Goal: Task Accomplishment & Management: Manage account settings

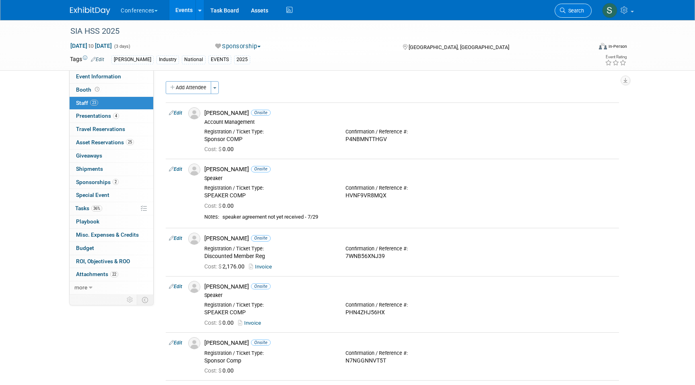
click at [562, 10] on icon at bounding box center [563, 11] width 6 height 6
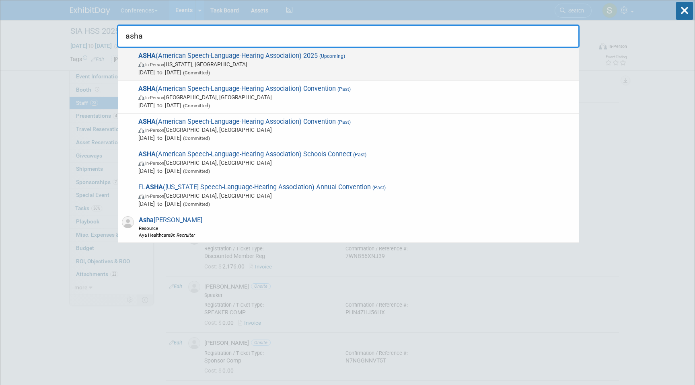
type input "asha"
click at [308, 68] on span "Nov 20, 2025 to Nov 22, 2025 (Committed)" at bounding box center [356, 72] width 436 height 8
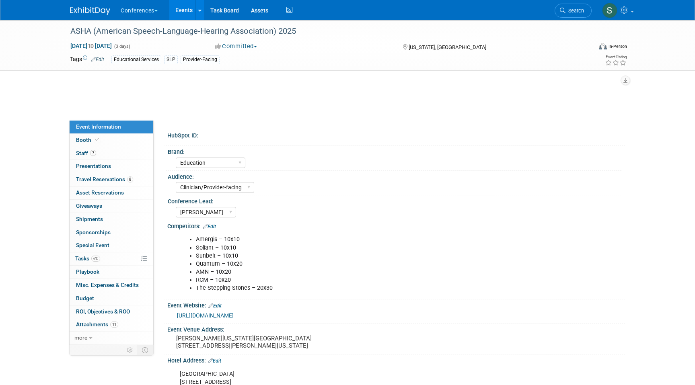
select select "Education"
select select "Clinician/Provider-facing"
select select "[PERSON_NAME]"
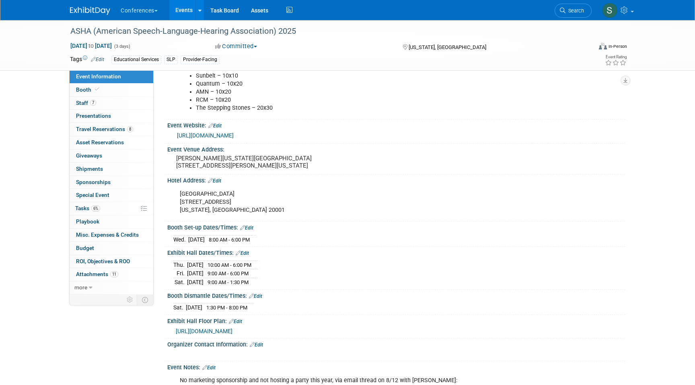
scroll to position [150, 0]
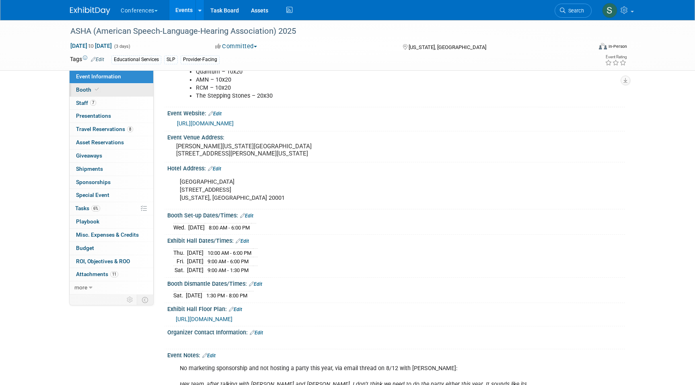
click at [89, 90] on span "Booth" at bounding box center [88, 89] width 25 height 6
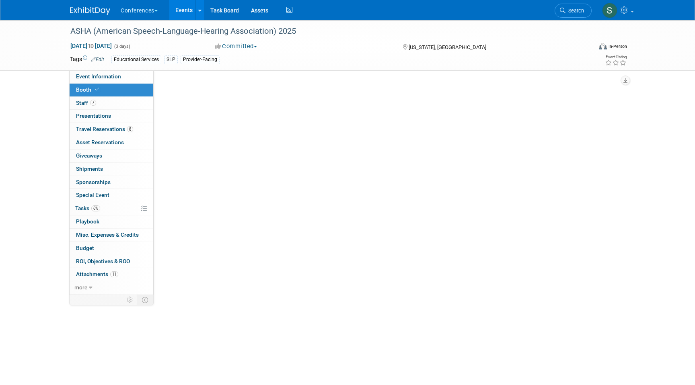
select select "10'x20'"
select select "Yes"
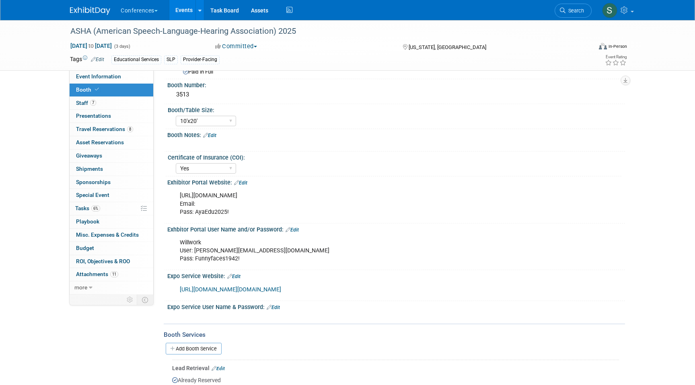
scroll to position [44, 0]
click at [224, 259] on div "Willwork User: [PERSON_NAME][EMAIL_ADDRESS][DOMAIN_NAME] Pass: Funnyfaces1942!" at bounding box center [355, 250] width 362 height 32
drag, startPoint x: 249, startPoint y: 258, endPoint x: 195, endPoint y: 259, distance: 53.9
click at [195, 259] on div "Willwork User: [PERSON_NAME][EMAIL_ADDRESS][DOMAIN_NAME] Pass: Funnyfaces1942!" at bounding box center [355, 250] width 362 height 32
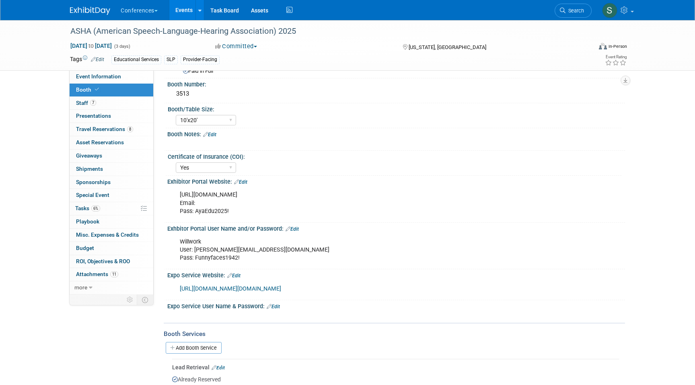
copy div "Funnyfaces1942!"
click at [293, 226] on link "Edit" at bounding box center [291, 229] width 13 height 6
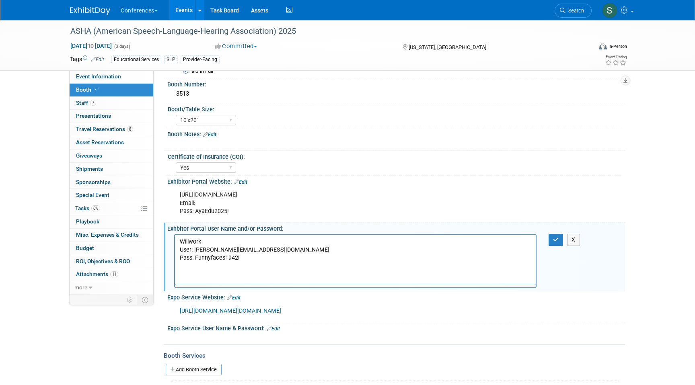
scroll to position [0, 0]
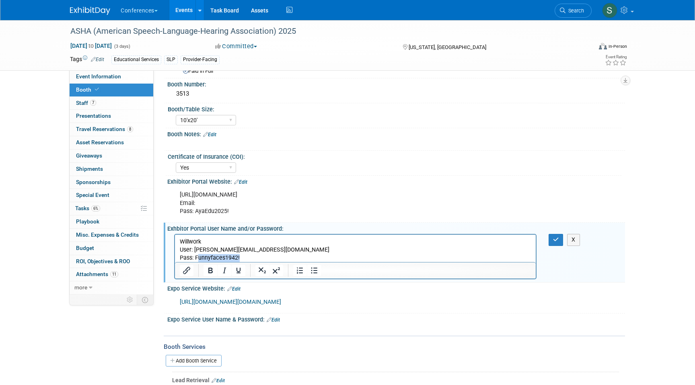
drag, startPoint x: 248, startPoint y: 256, endPoint x: 197, endPoint y: 257, distance: 51.1
click at [197, 257] on p "Willwork User: [PERSON_NAME][EMAIL_ADDRESS][DOMAIN_NAME] Pass: Funnyfaces1942!" at bounding box center [355, 250] width 351 height 24
click at [556, 237] on icon "button" at bounding box center [556, 240] width 6 height 6
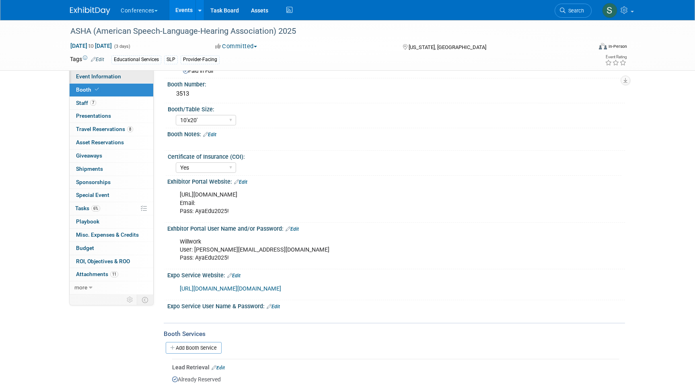
click at [117, 79] on span "Event Information" at bounding box center [98, 76] width 45 height 6
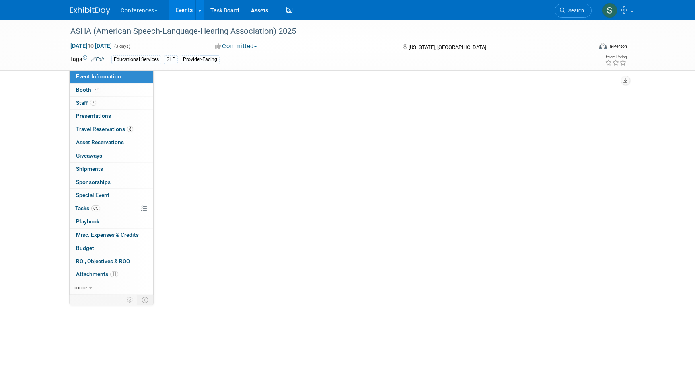
select select "Education"
select select "Clinician/Provider-facing"
select select "[PERSON_NAME]"
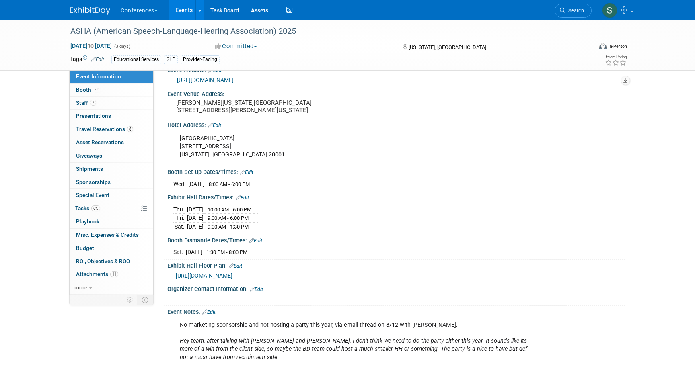
scroll to position [216, 0]
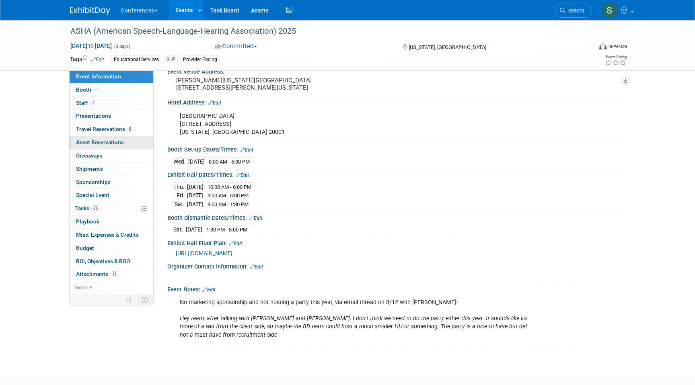
click at [137, 143] on link "0 Asset Reservations 0" at bounding box center [112, 142] width 84 height 13
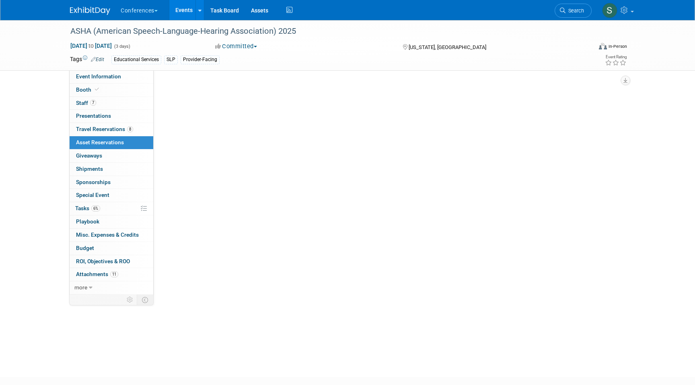
scroll to position [0, 0]
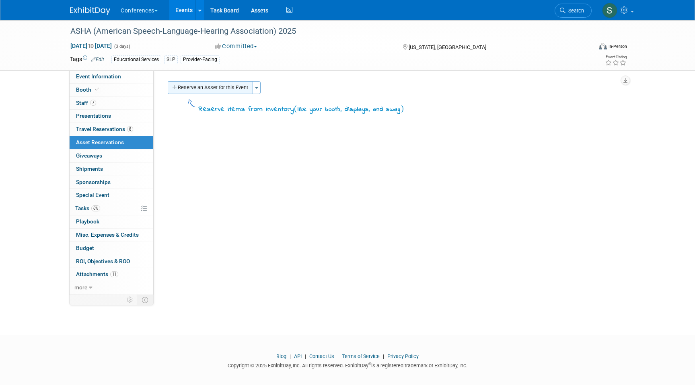
click at [236, 89] on button "Reserve an Asset for this Event" at bounding box center [210, 87] width 85 height 13
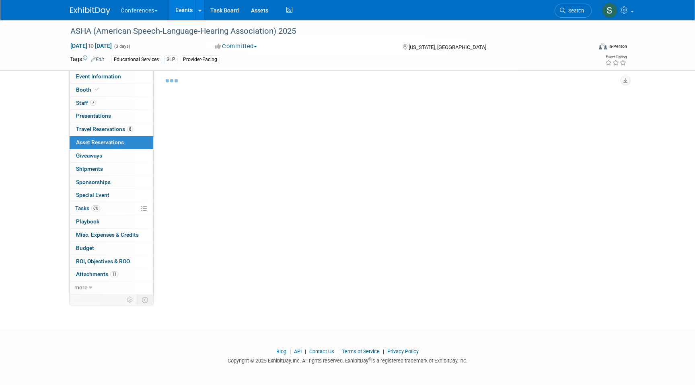
select select "10"
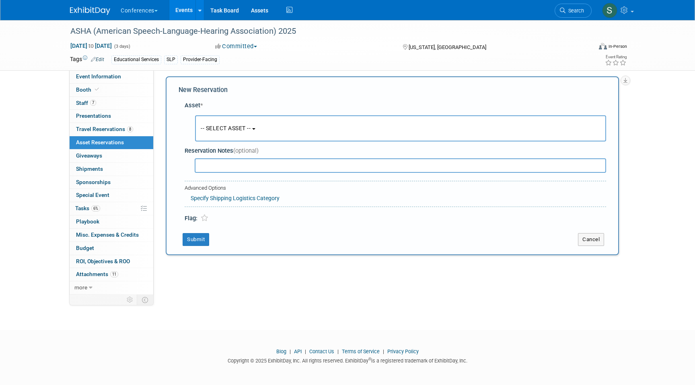
scroll to position [6, 0]
click at [232, 132] on button "-- SELECT ASSET --" at bounding box center [400, 127] width 411 height 26
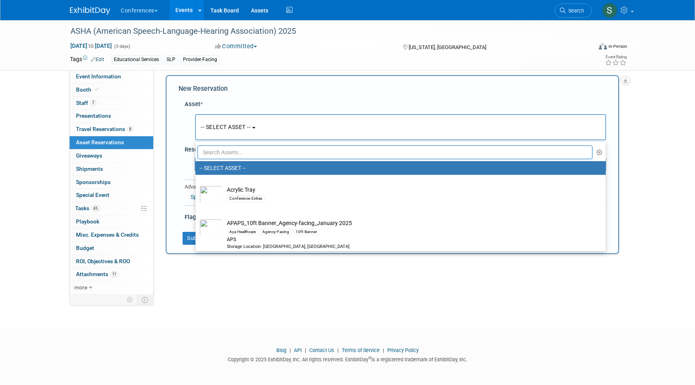
click at [224, 153] on input "text" at bounding box center [394, 153] width 395 height 14
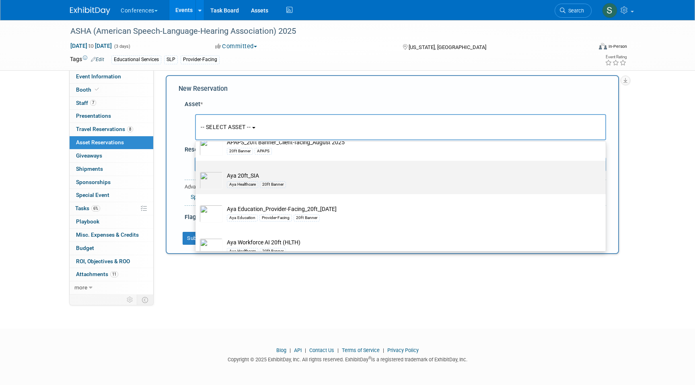
scroll to position [39, 0]
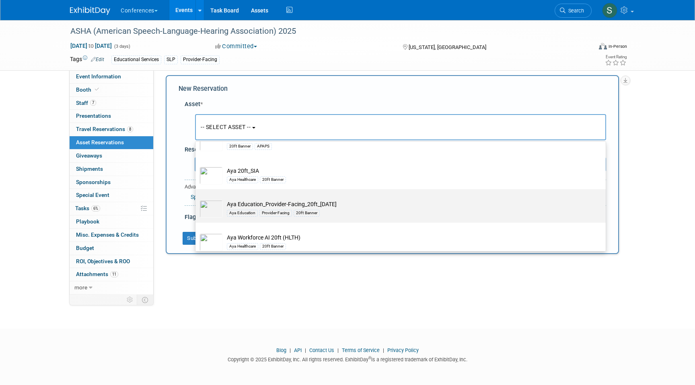
type input "20ft"
click at [279, 205] on td "Aya Education_Provider-Facing_20ft_[DATE] Aya Education Provider-Facing 20ft Ba…" at bounding box center [406, 209] width 367 height 18
click at [197, 199] on input "Aya Education_Provider-Facing_20ft_[DATE] Aya Education Provider-Facing 20ft Ba…" at bounding box center [193, 196] width 5 height 5
select select "10724271"
select select "10"
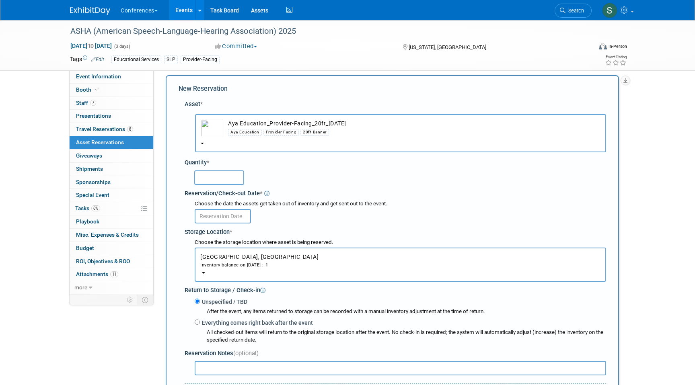
click at [222, 181] on input "text" at bounding box center [219, 177] width 50 height 14
type input "1"
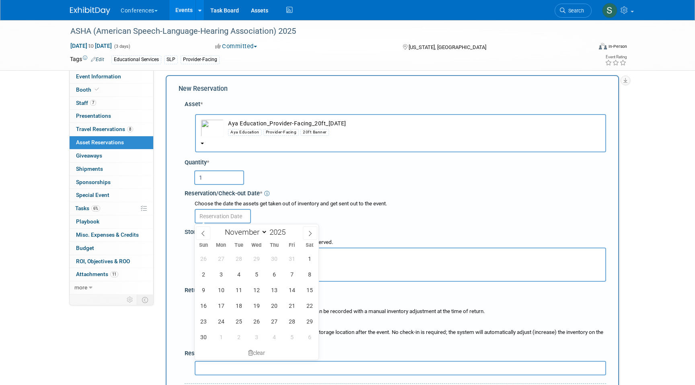
click at [217, 221] on input "text" at bounding box center [223, 216] width 56 height 14
click at [203, 234] on icon at bounding box center [203, 234] width 6 height 6
select select "9"
click at [259, 309] on span "22" at bounding box center [256, 306] width 16 height 16
type input "[DATE]"
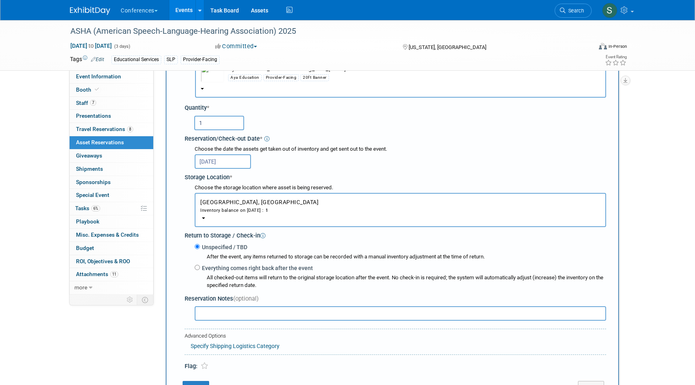
scroll to position [64, 0]
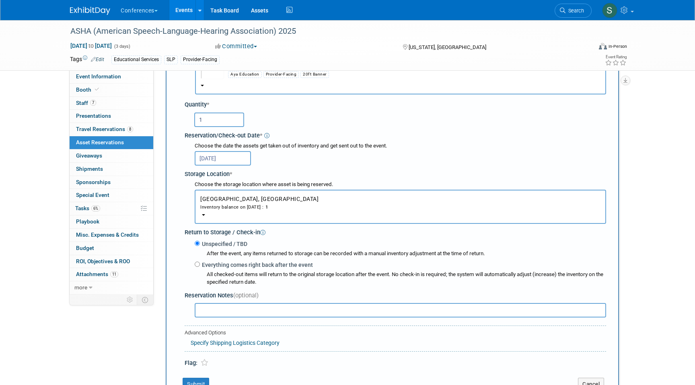
click at [235, 269] on label "Everything comes right back after the event" at bounding box center [256, 265] width 113 height 8
click at [200, 267] on input "Everything comes right back after the event" at bounding box center [197, 264] width 5 height 5
radio input "true"
select select "10"
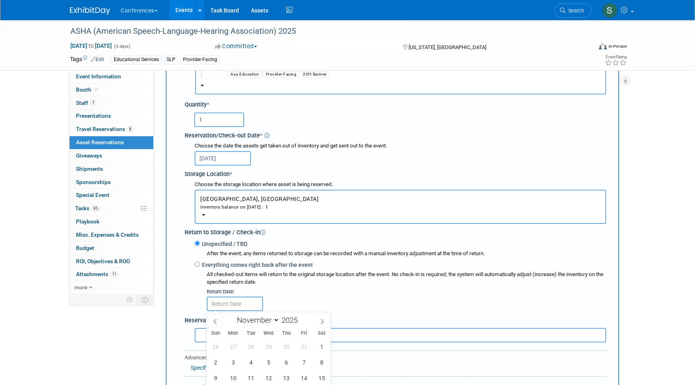
scroll to position [152, 0]
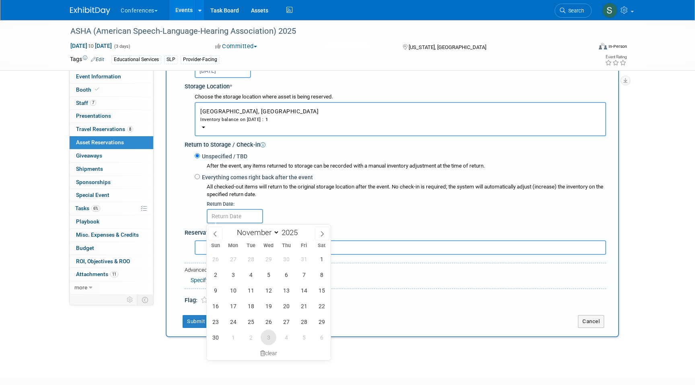
click at [270, 339] on span "3" at bounding box center [269, 338] width 16 height 16
type input "[DATE]"
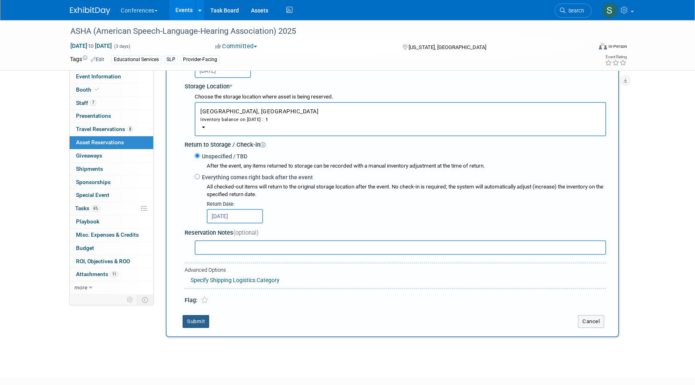
click at [200, 319] on button "Submit" at bounding box center [196, 321] width 27 height 13
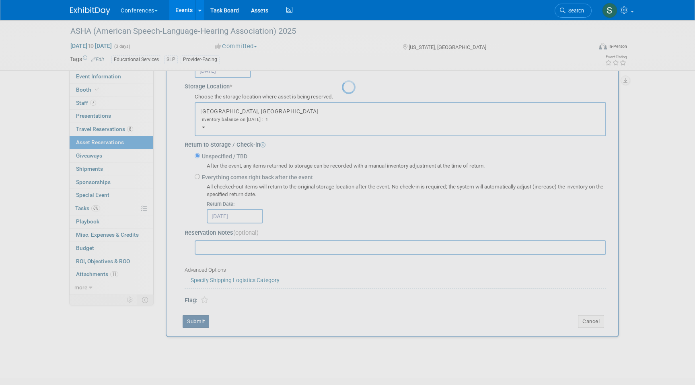
scroll to position [6, 0]
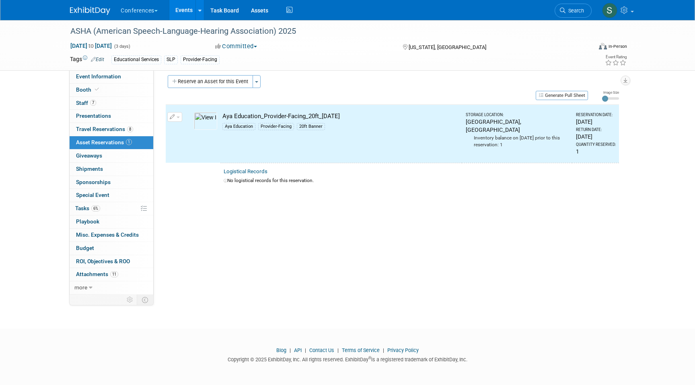
click at [209, 113] on img at bounding box center [205, 121] width 23 height 18
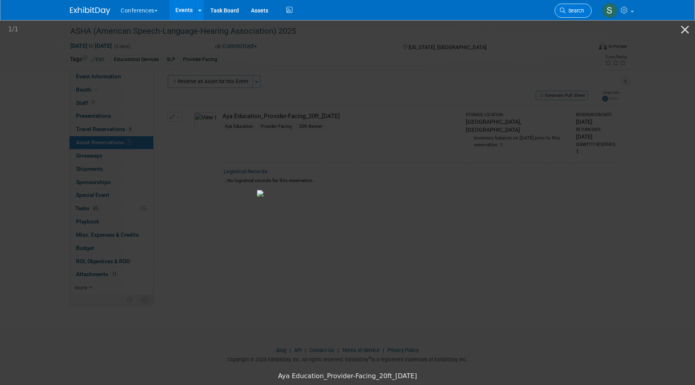
click at [574, 14] on link "Search" at bounding box center [572, 11] width 37 height 14
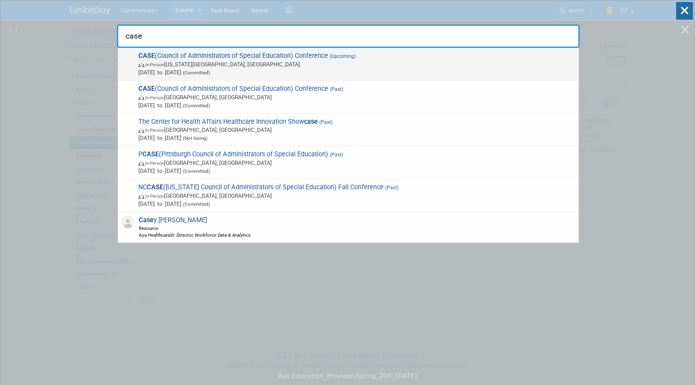
type input "case"
click at [333, 72] on span "[DATE] to [DATE] (Committed)" at bounding box center [356, 72] width 436 height 8
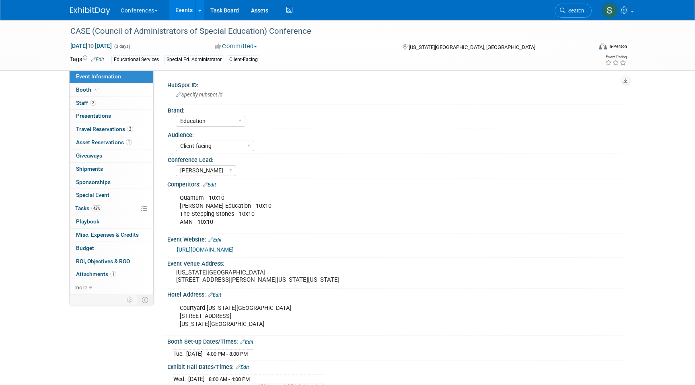
select select "Education"
select select "Client-facing"
select select "[PERSON_NAME]"
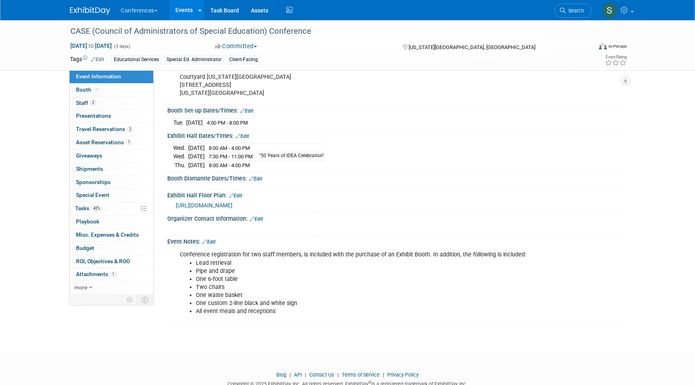
scroll to position [232, 0]
click at [111, 90] on link "Booth" at bounding box center [112, 90] width 84 height 13
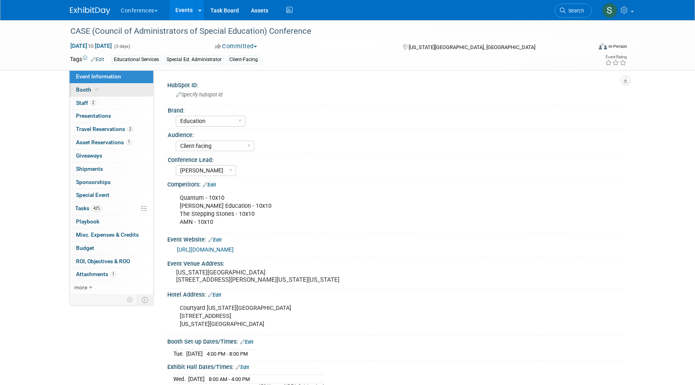
select select "6' tabletop"
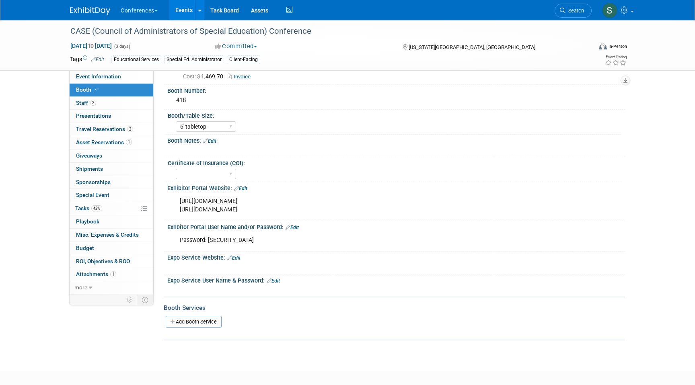
scroll to position [45, 0]
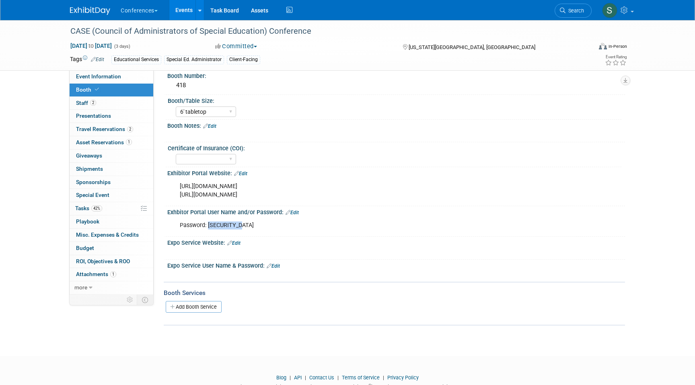
drag, startPoint x: 209, startPoint y: 225, endPoint x: 257, endPoint y: 230, distance: 48.1
click at [257, 230] on div "Password: AyaEdu2025!" at bounding box center [355, 226] width 362 height 16
copy div "AyaEdu2025!"
